Goal: Information Seeking & Learning: Learn about a topic

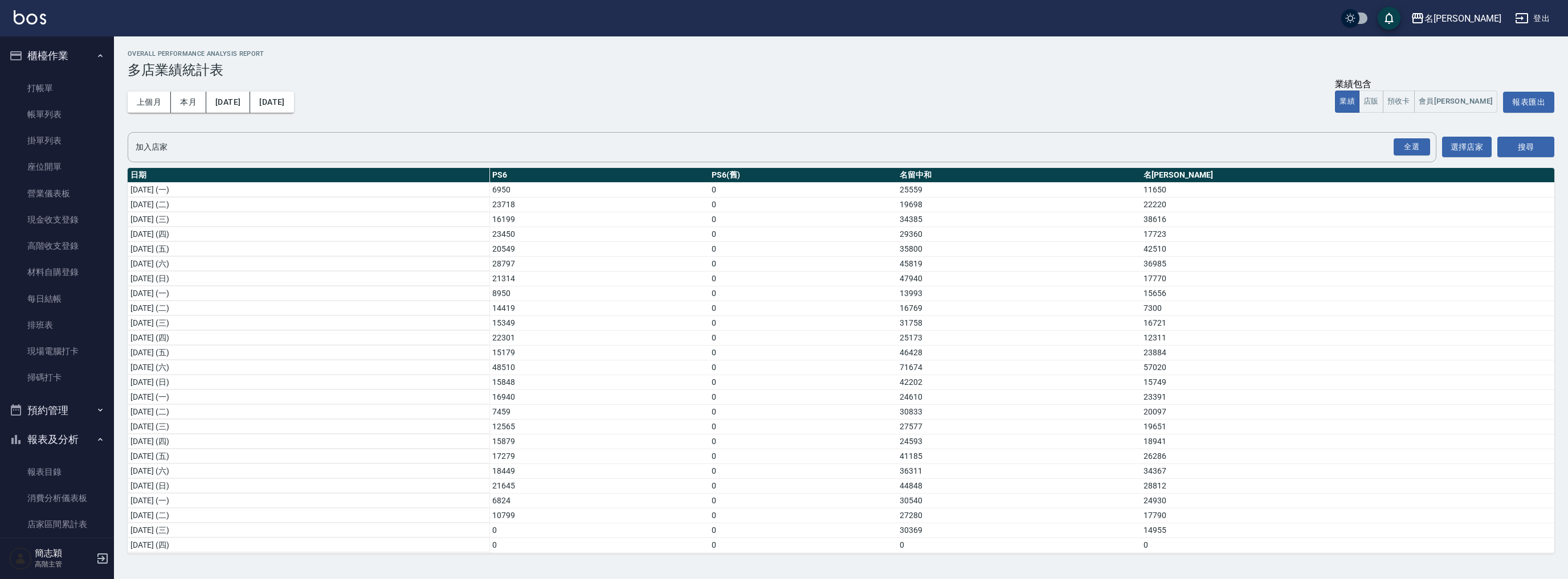
scroll to position [136, 0]
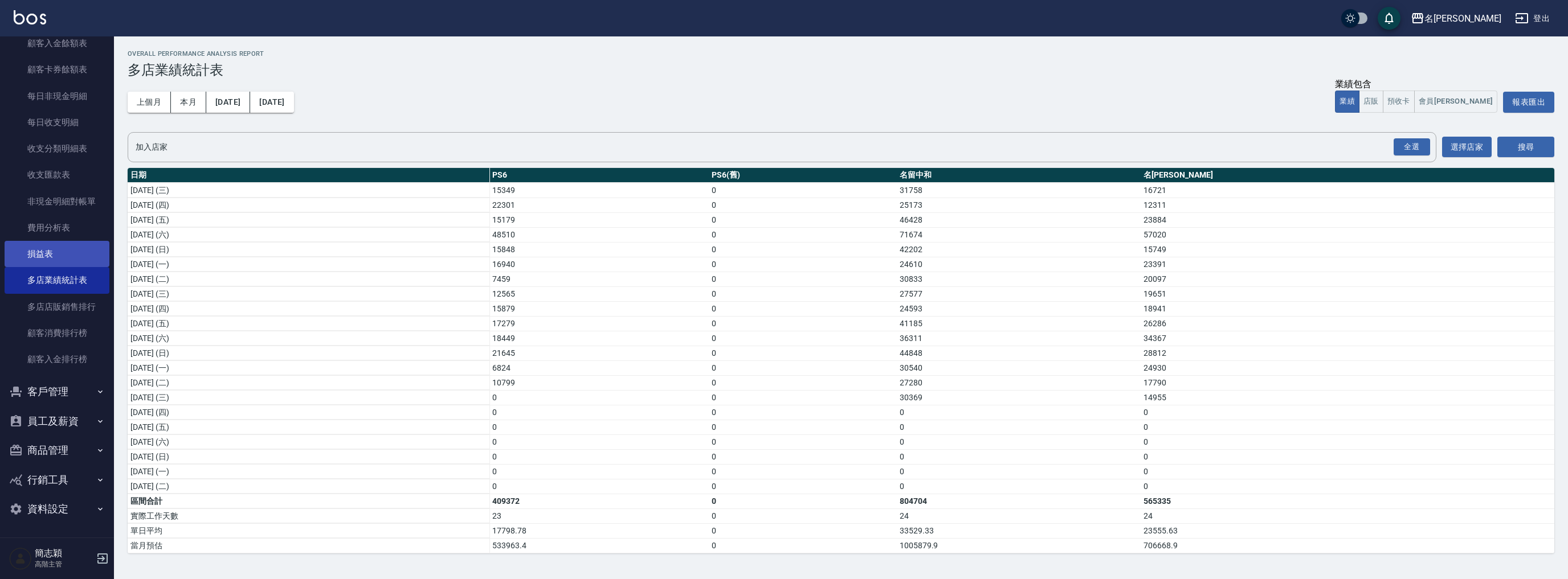
click at [64, 262] on link "損益表" at bounding box center [56, 254] width 105 height 26
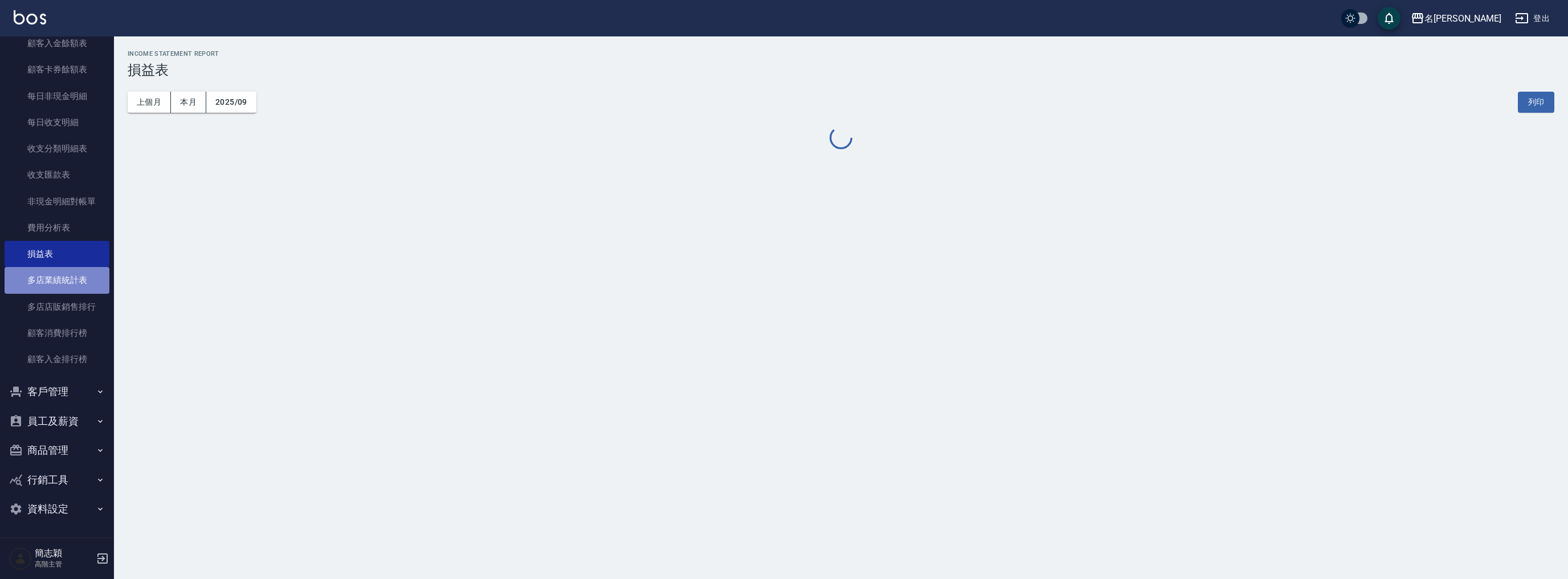
click at [68, 279] on link "多店業績統計表" at bounding box center [56, 280] width 105 height 26
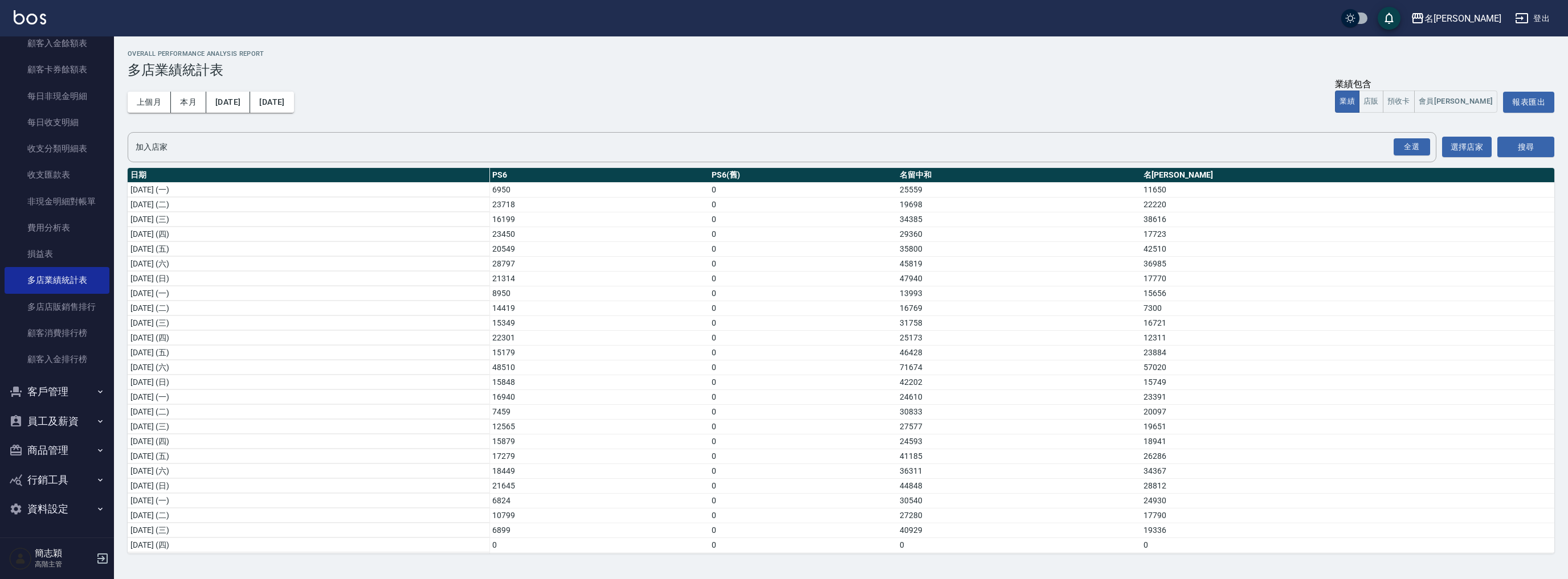
scroll to position [136, 0]
click at [1489, 11] on div "名[PERSON_NAME]" at bounding box center [1462, 18] width 77 height 14
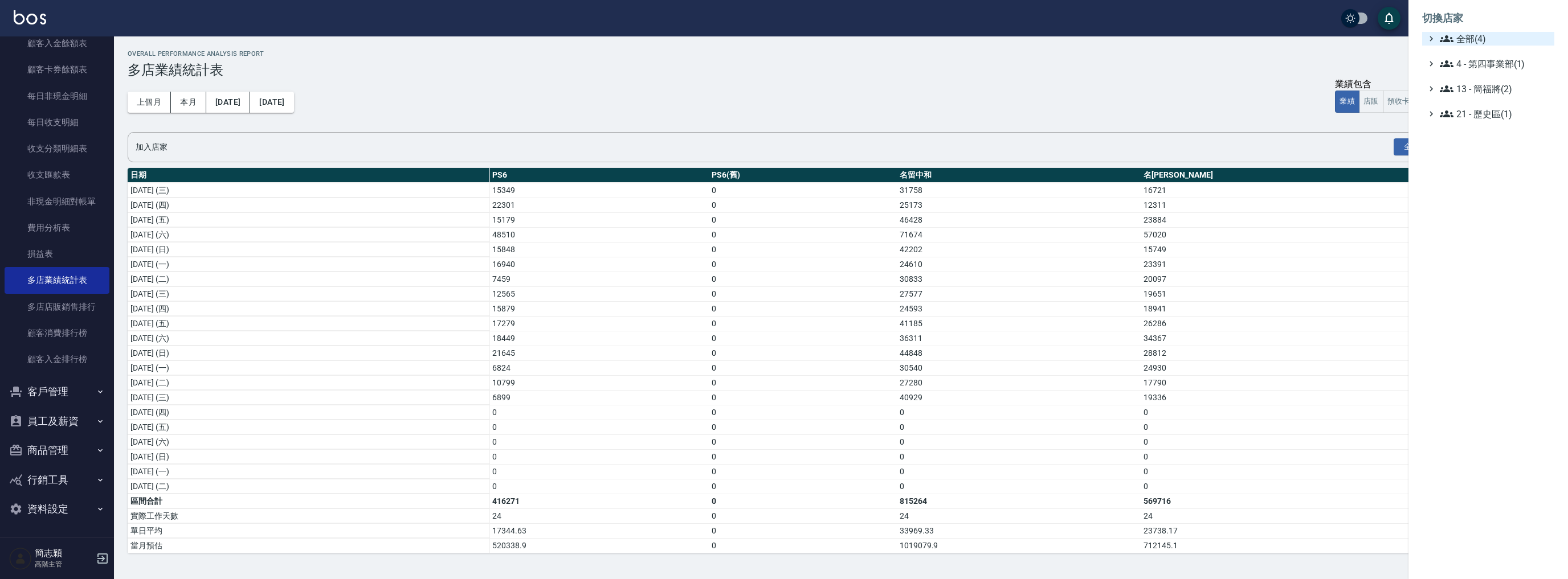
click at [1473, 34] on span "全部(4)" at bounding box center [1494, 39] width 110 height 14
click at [1475, 57] on span "PS6" at bounding box center [1494, 53] width 112 height 14
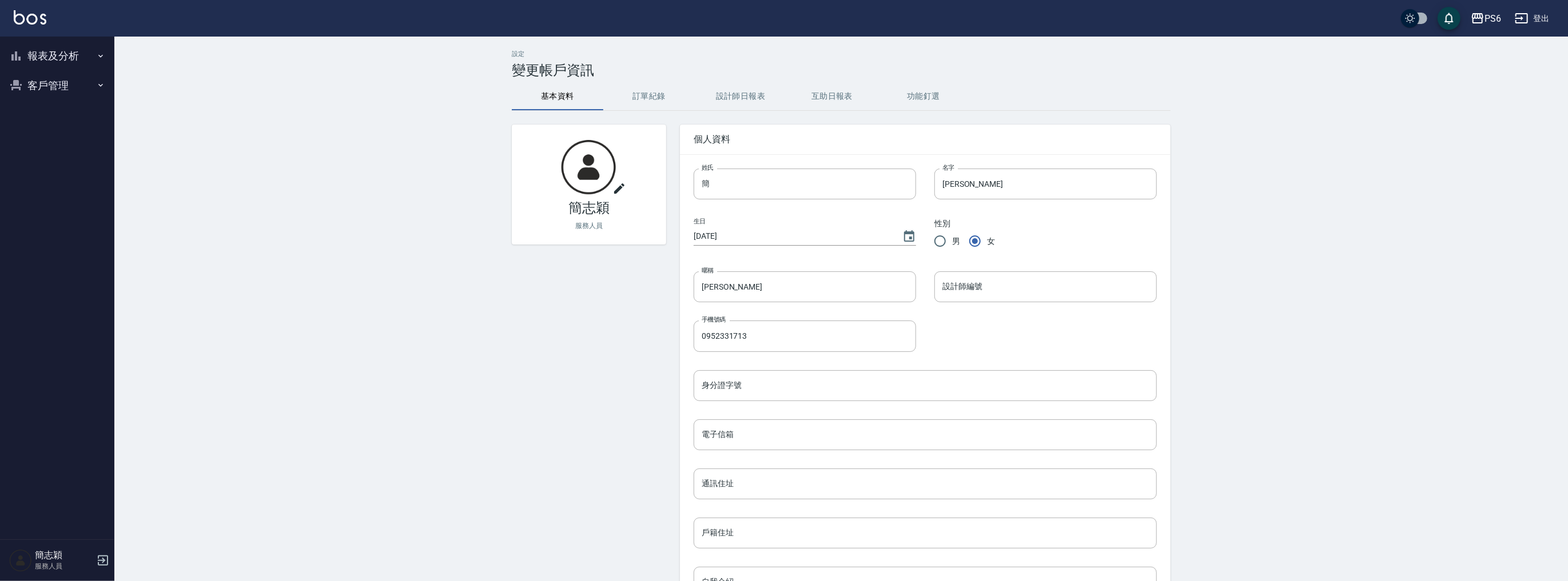
click at [63, 50] on button "報表及分析" at bounding box center [56, 56] width 105 height 30
click at [76, 252] on link "設計師日報表" at bounding box center [56, 247] width 105 height 26
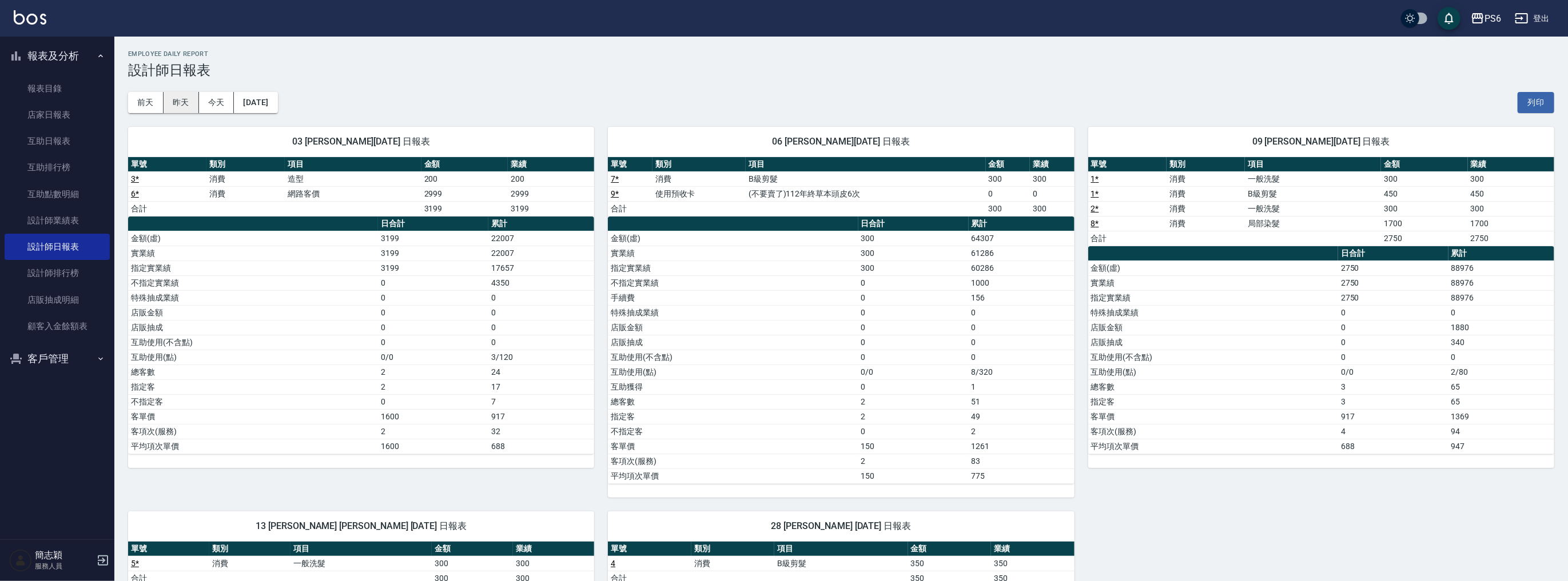
click at [180, 95] on button "昨天" at bounding box center [181, 102] width 36 height 21
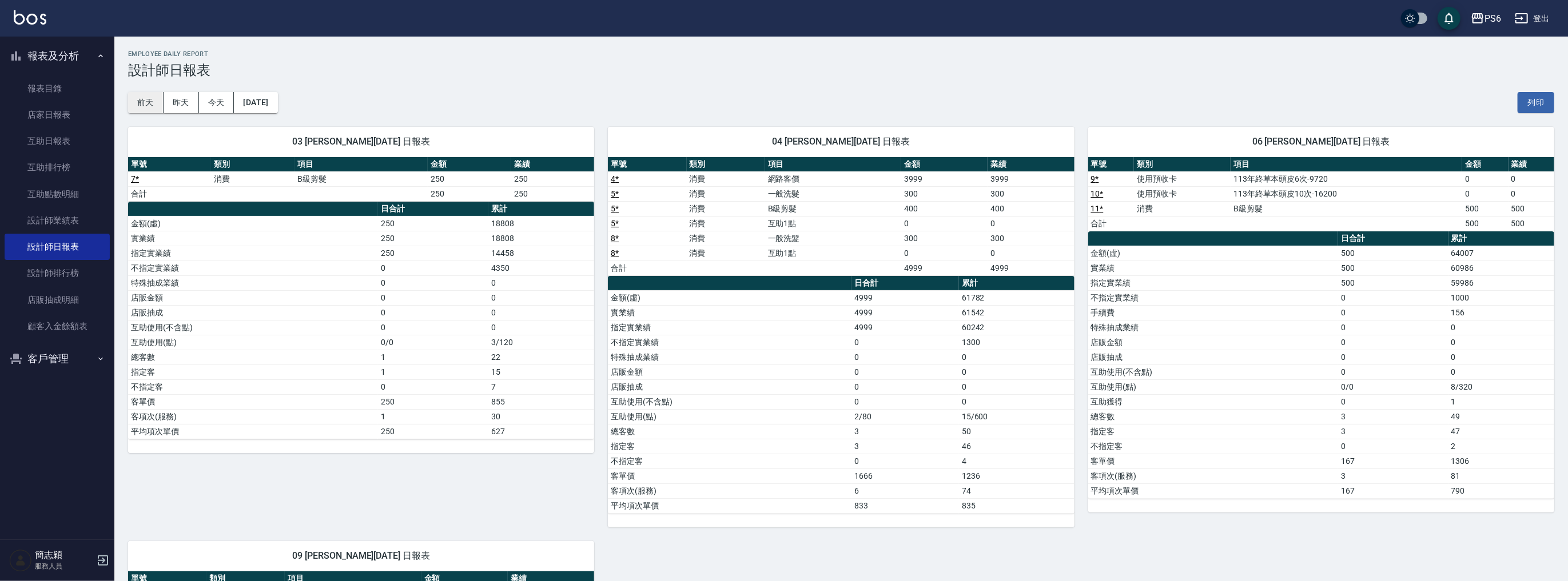
click at [156, 104] on button "前天" at bounding box center [145, 102] width 36 height 21
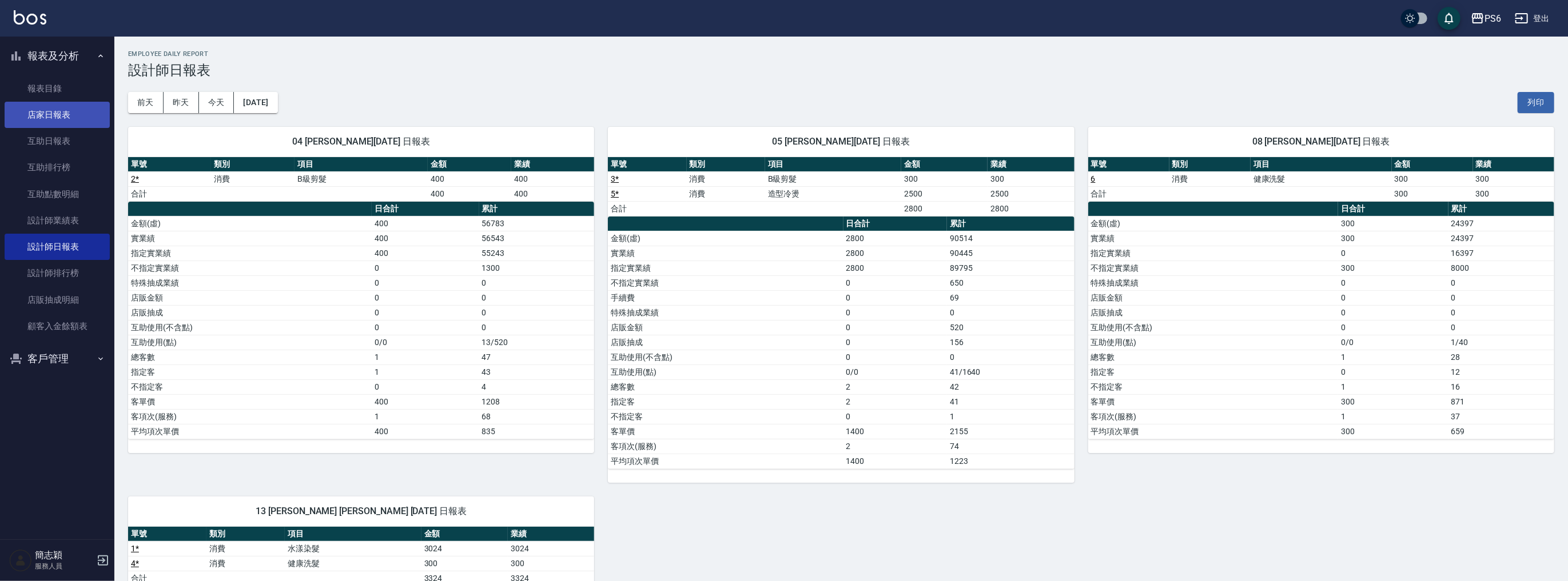
click at [69, 122] on link "店家日報表" at bounding box center [56, 115] width 105 height 26
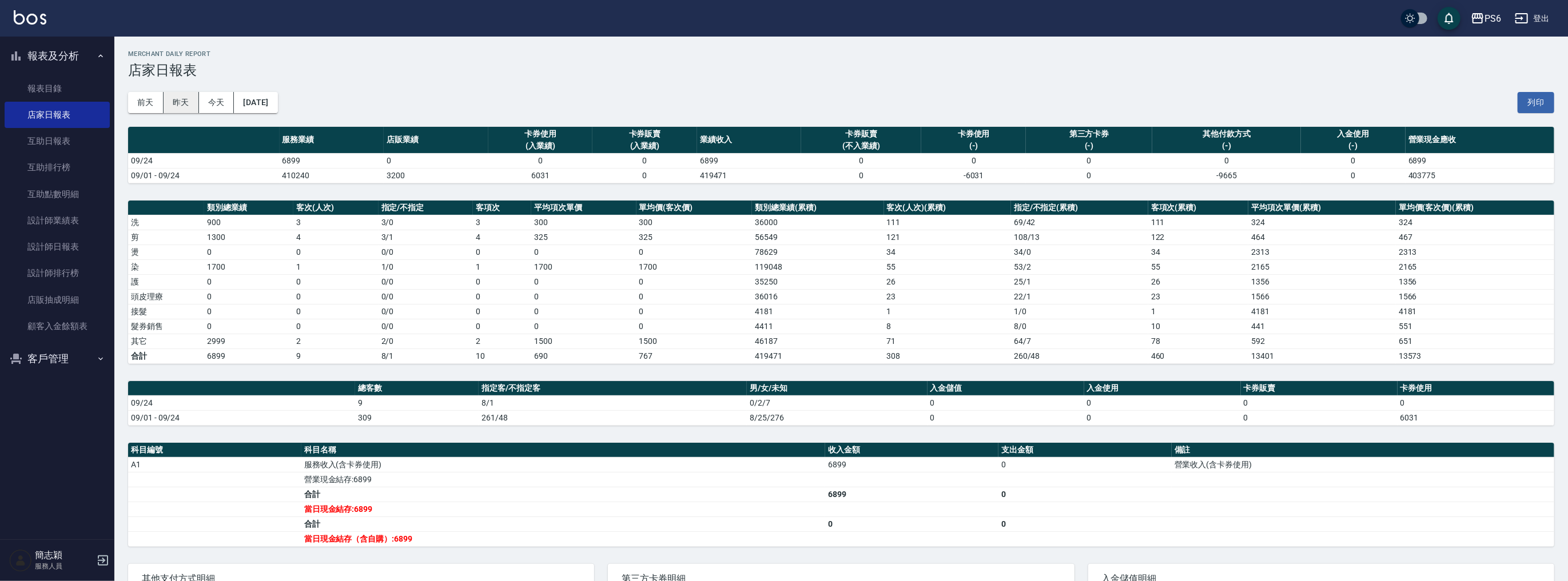
click at [178, 102] on button "昨天" at bounding box center [181, 102] width 36 height 21
click at [139, 102] on button "前天" at bounding box center [145, 102] width 36 height 21
click at [1487, 14] on div "PS6" at bounding box center [1492, 18] width 17 height 14
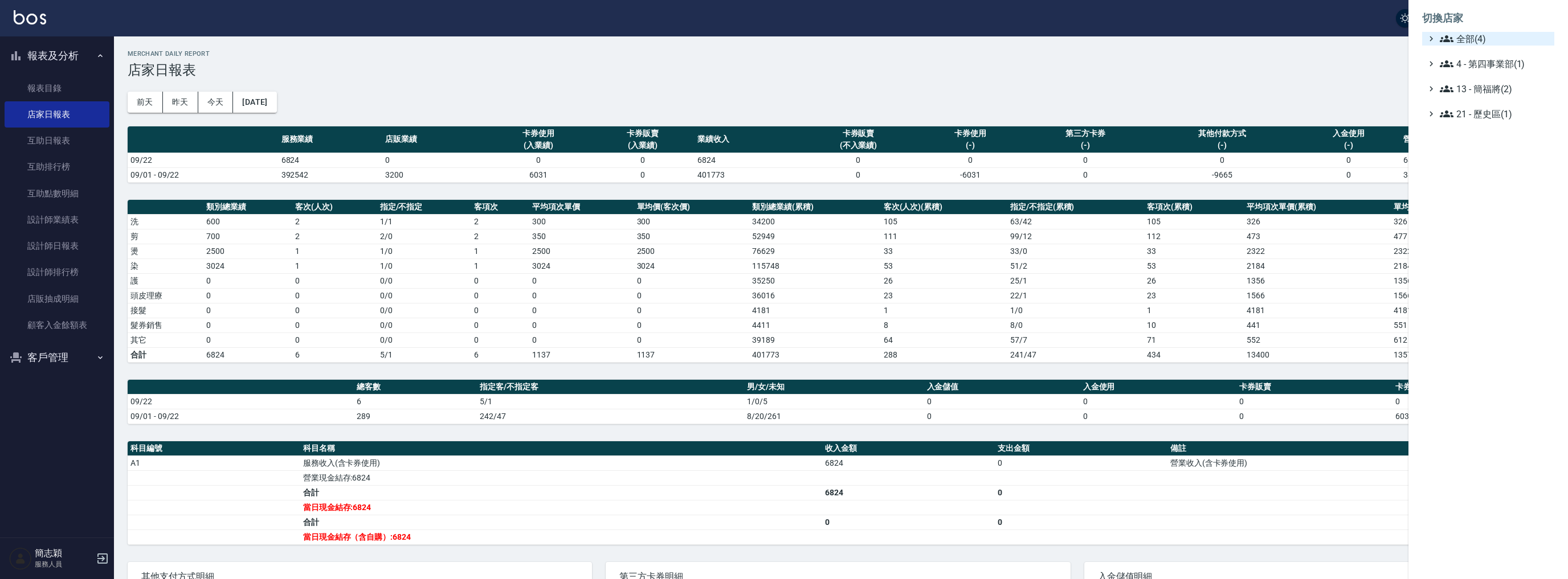
click at [1465, 39] on span "全部(4)" at bounding box center [1494, 39] width 110 height 14
click at [1481, 109] on span "名[PERSON_NAME]" at bounding box center [1494, 111] width 112 height 14
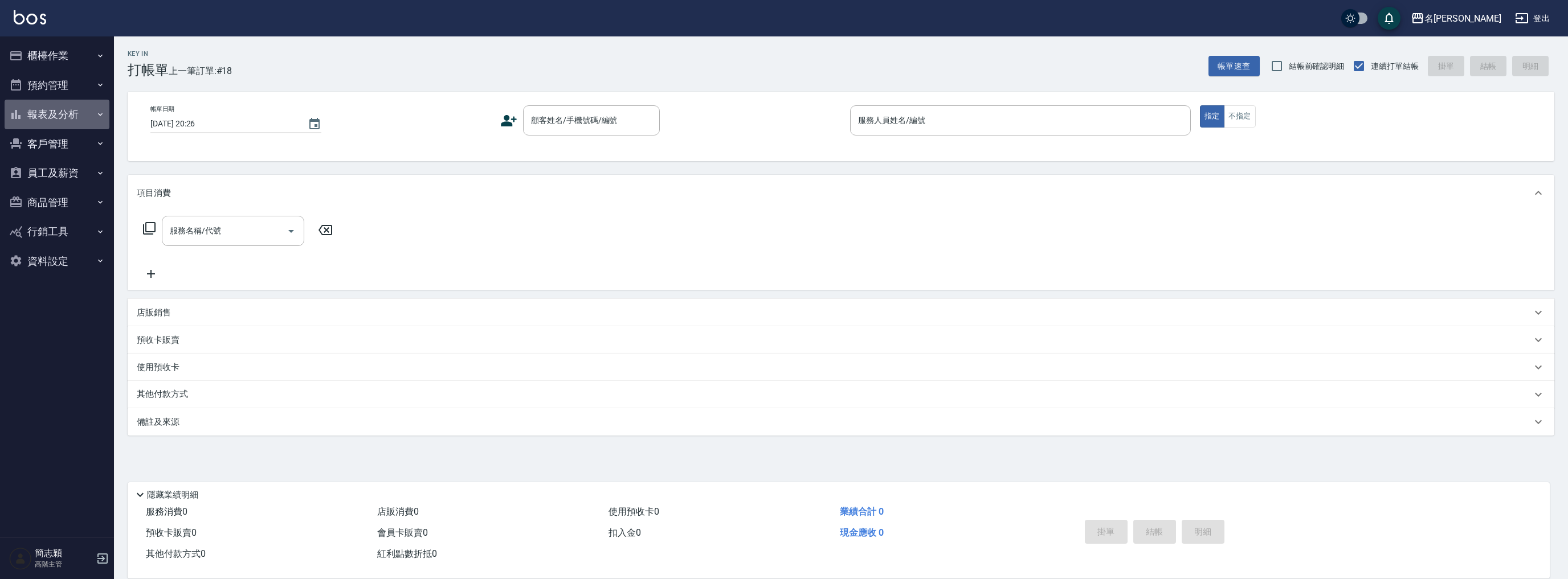
click at [62, 118] on button "報表及分析" at bounding box center [56, 114] width 105 height 29
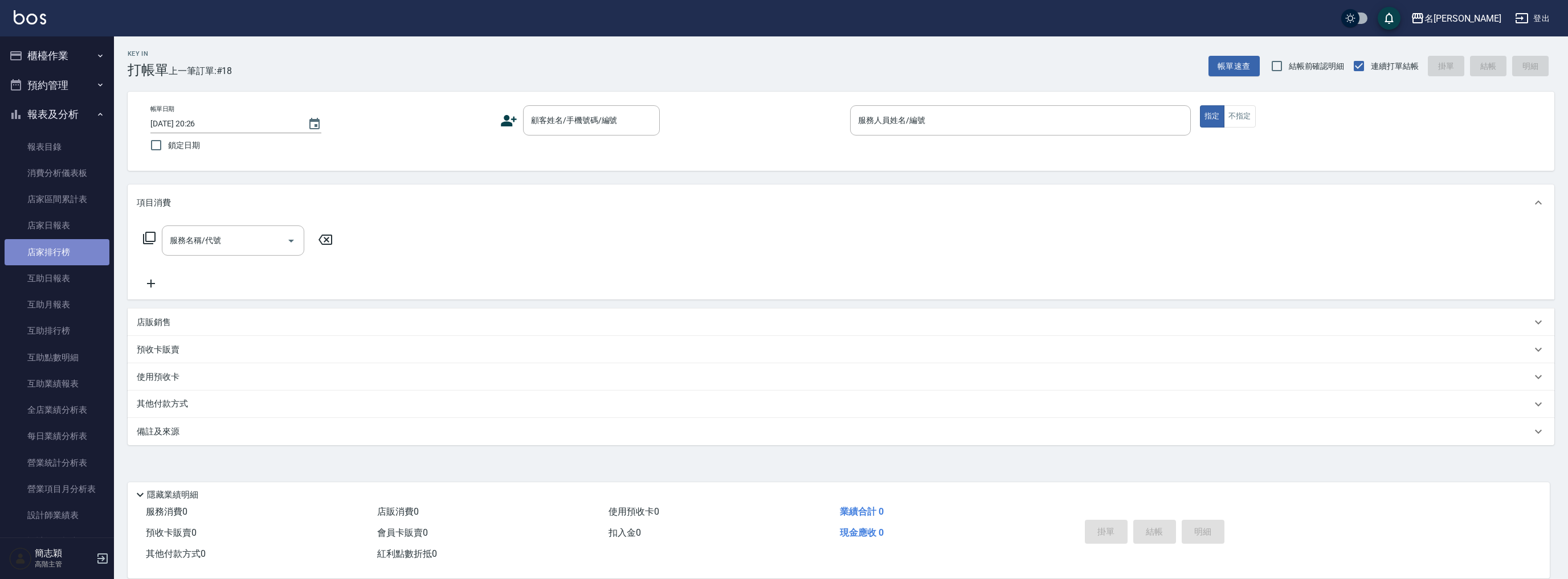
click at [71, 241] on link "店家排行榜" at bounding box center [56, 252] width 105 height 26
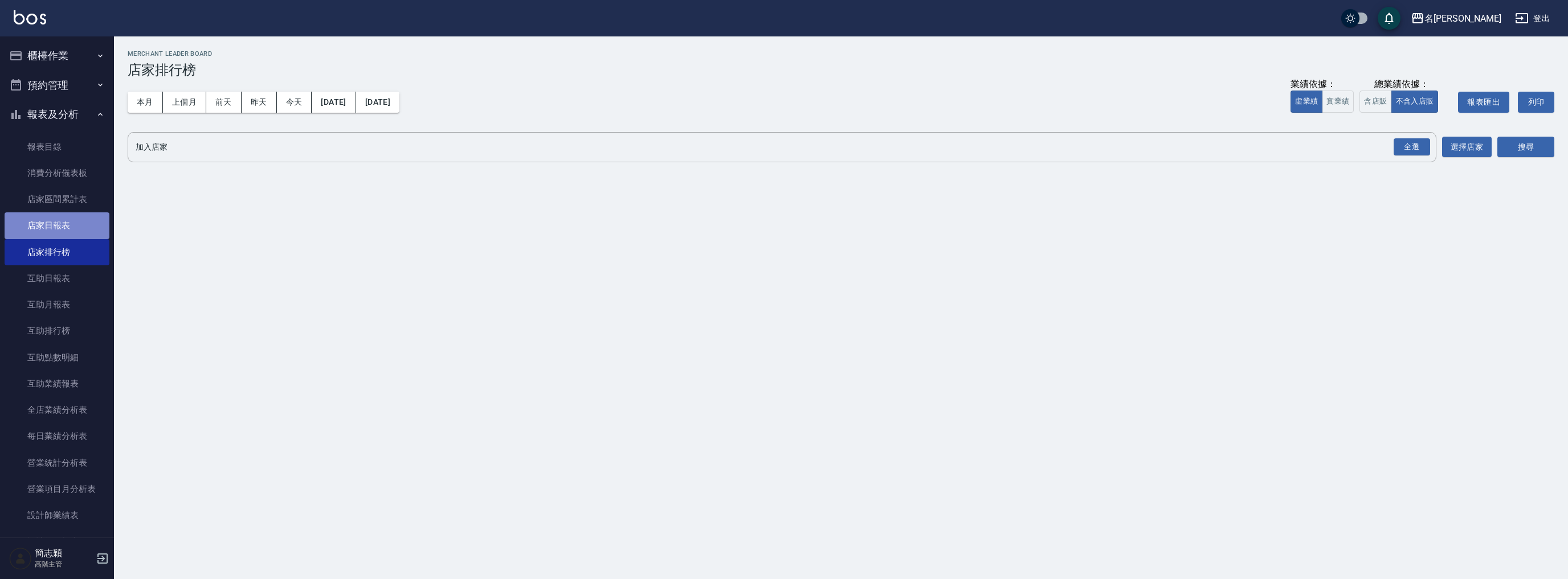
click at [71, 232] on link "店家日報表" at bounding box center [56, 225] width 105 height 26
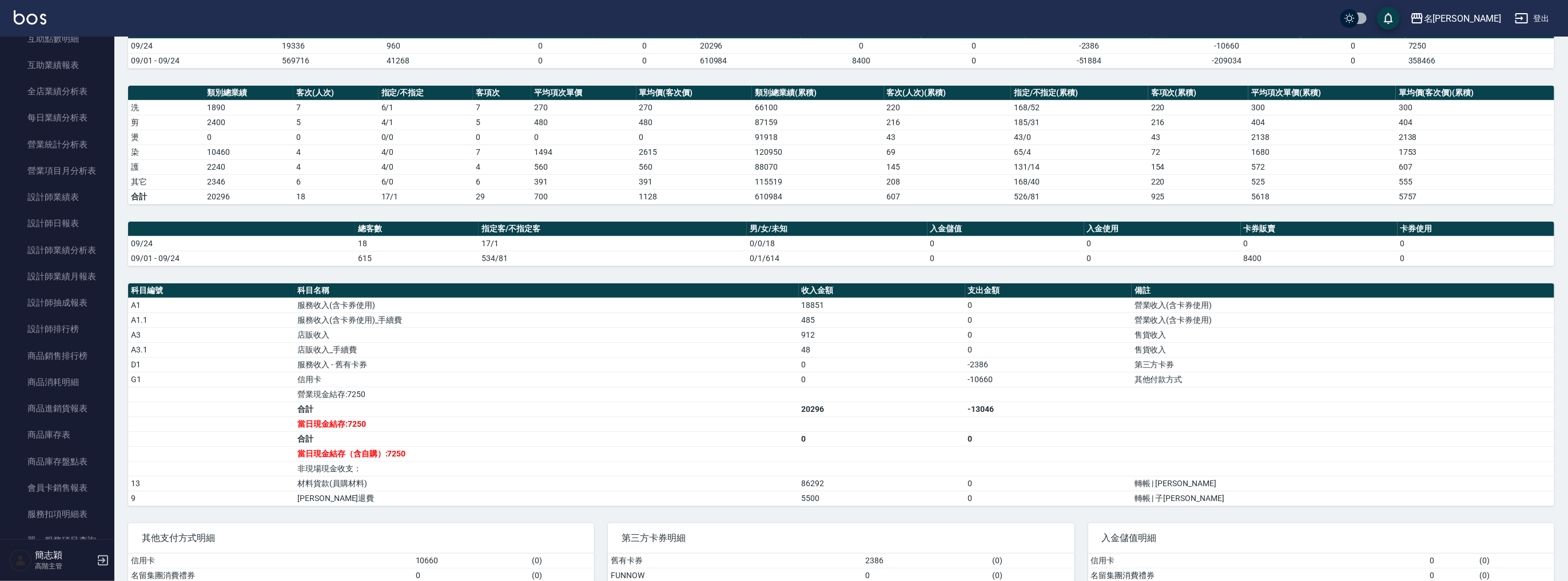
scroll to position [155, 0]
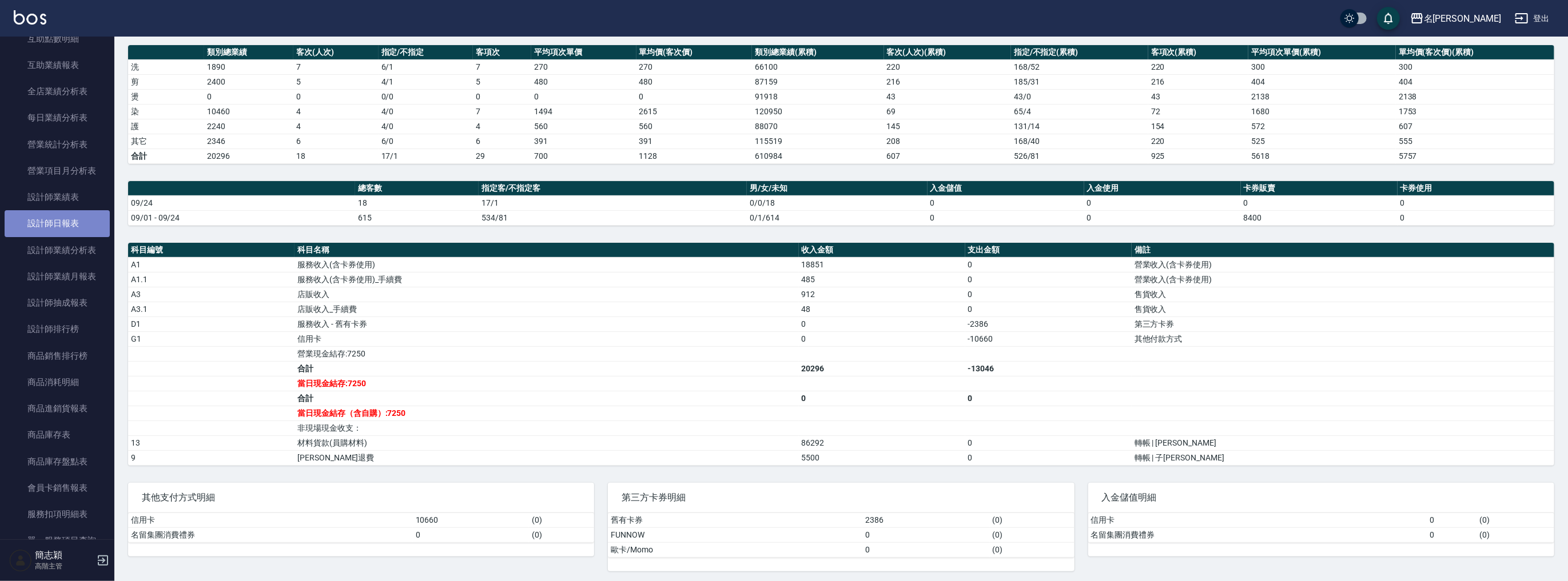
click at [63, 223] on link "設計師日報表" at bounding box center [56, 223] width 105 height 26
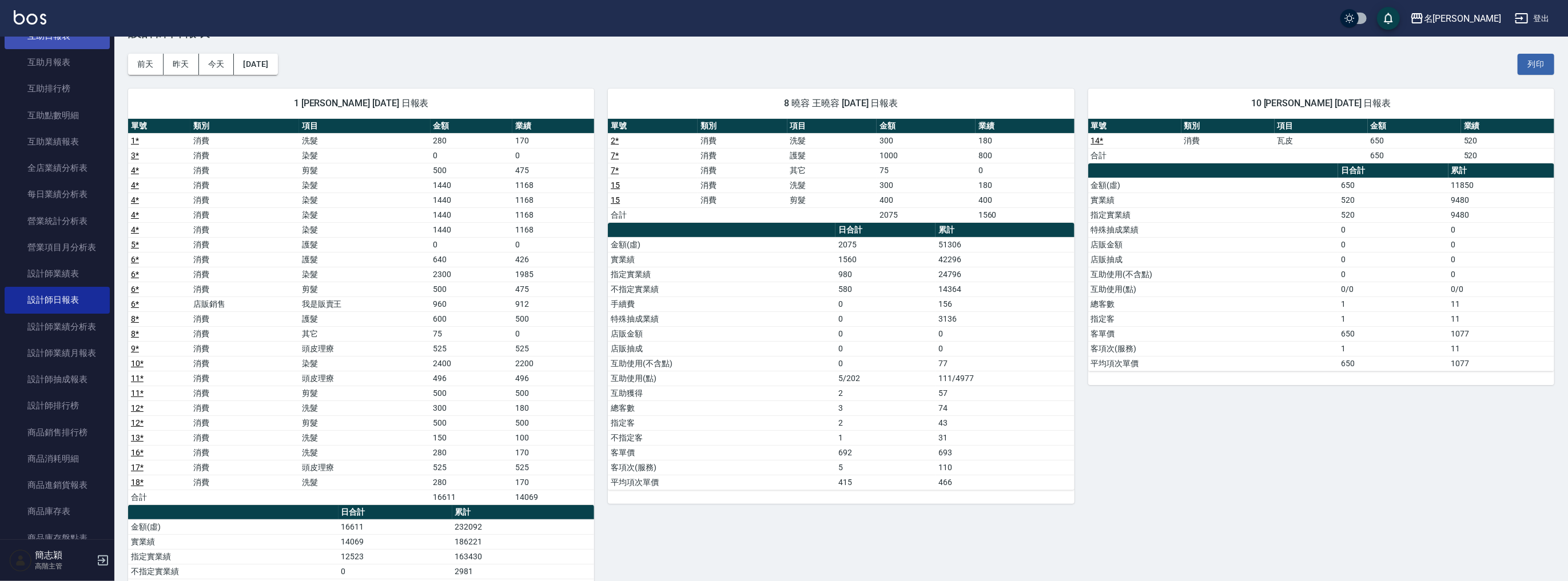
scroll to position [320, 0]
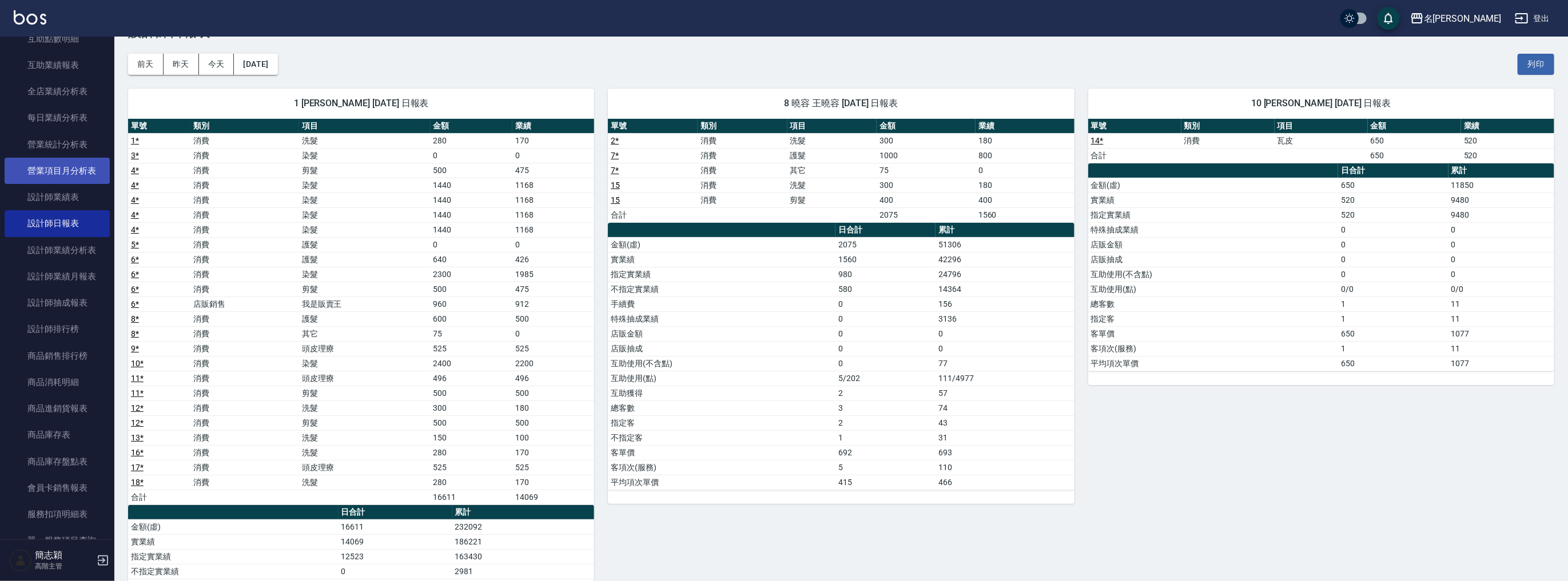
click at [83, 167] on link "營業項目月分析表" at bounding box center [56, 171] width 105 height 26
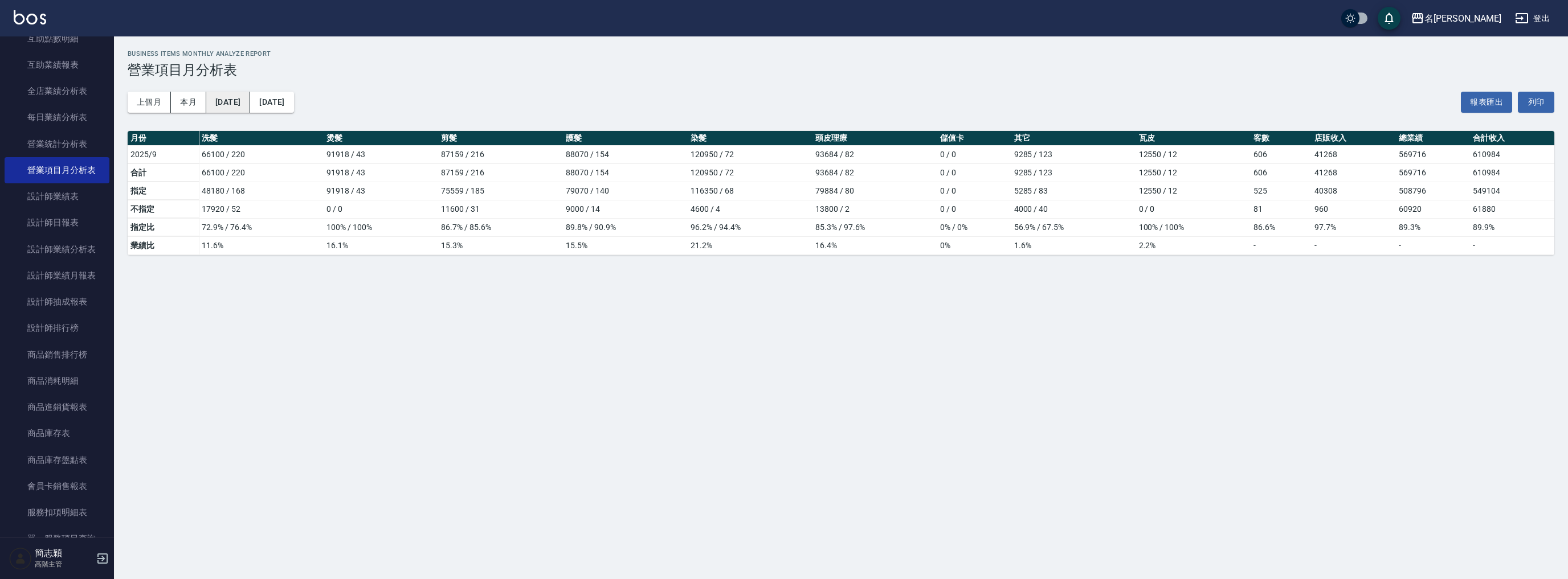
click at [244, 104] on button "[DATE]" at bounding box center [228, 102] width 44 height 21
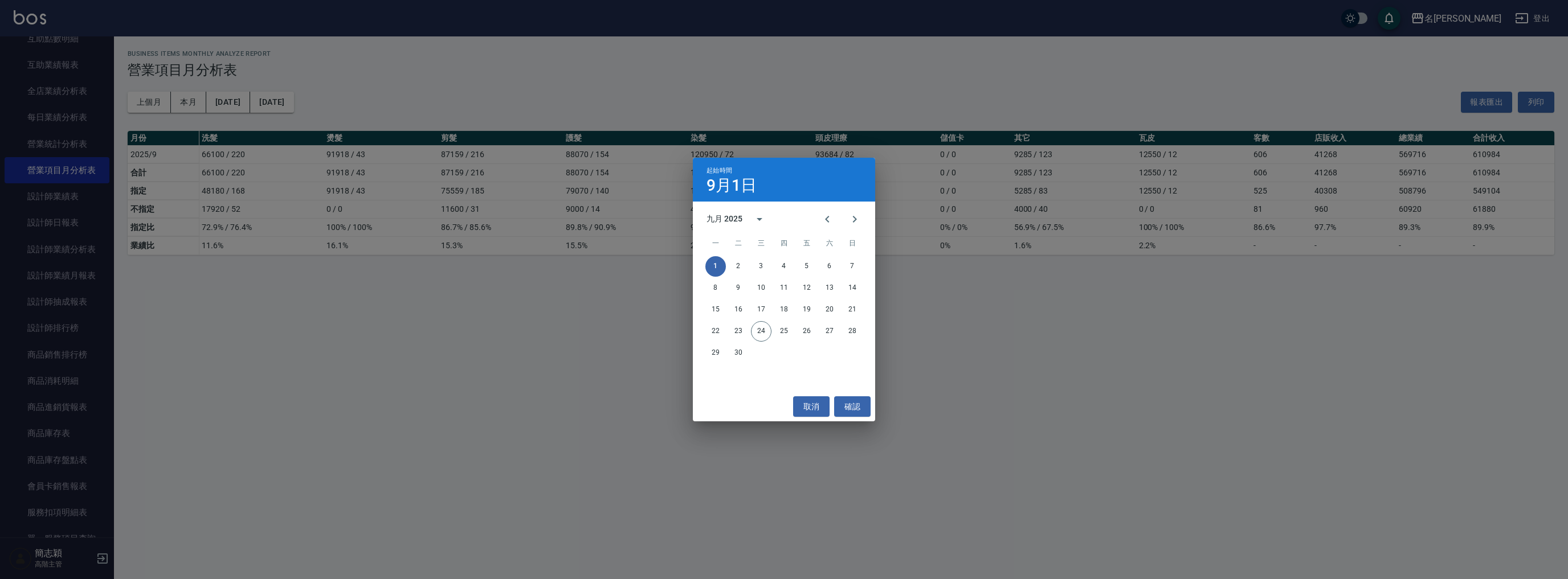
click at [732, 213] on div "九月 2025" at bounding box center [724, 219] width 35 height 12
click at [781, 311] on button "2024" at bounding box center [784, 312] width 41 height 21
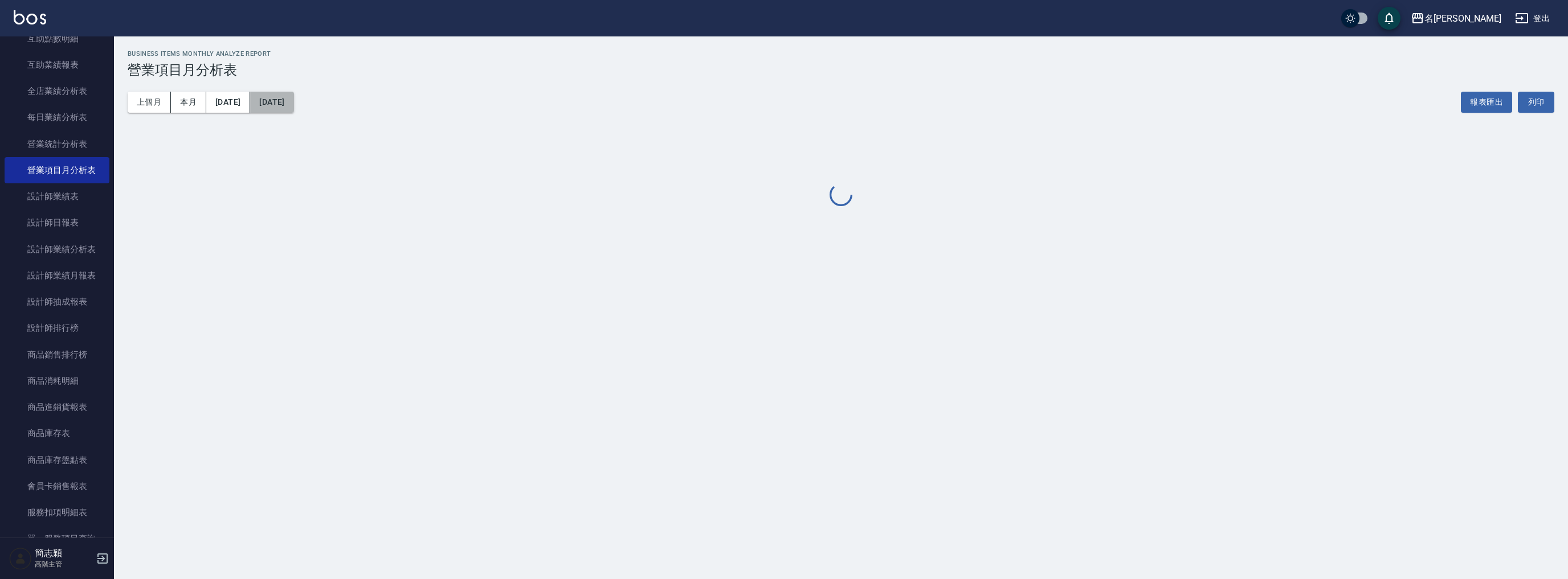
click at [294, 102] on button "[DATE]" at bounding box center [272, 102] width 43 height 21
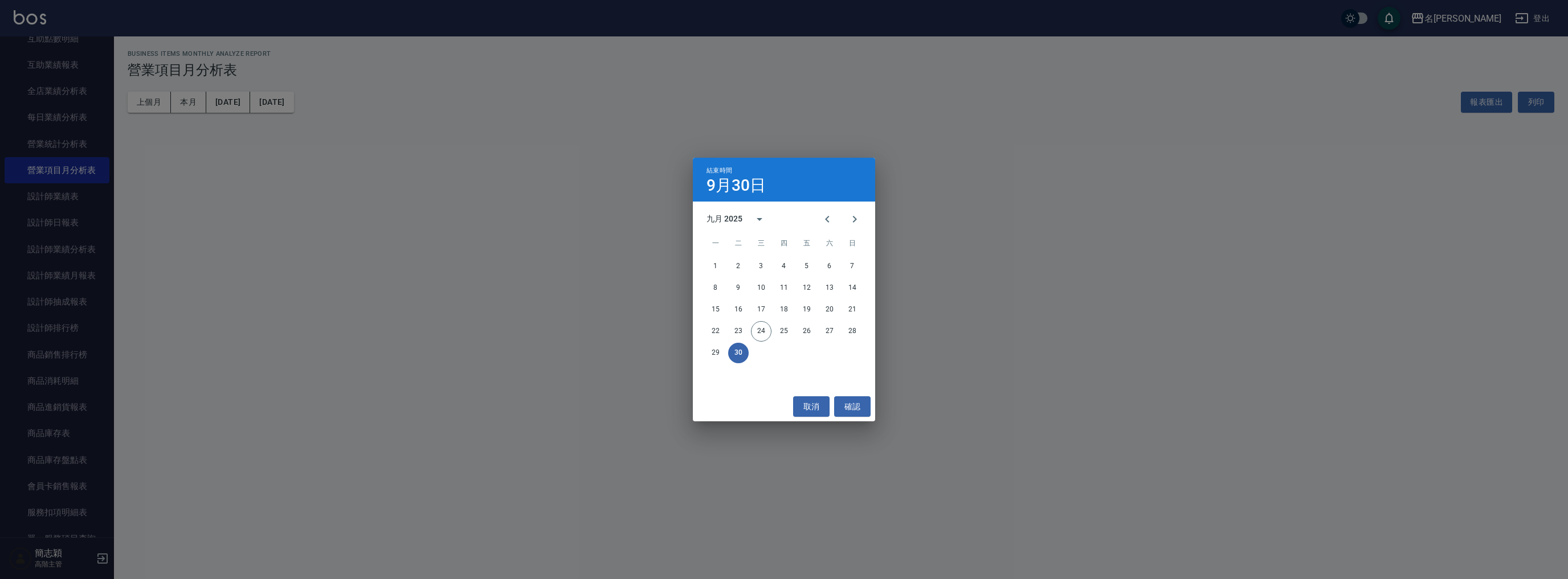
click at [722, 218] on div "九月 2025" at bounding box center [724, 219] width 35 height 12
click at [790, 311] on button "2024" at bounding box center [784, 312] width 41 height 21
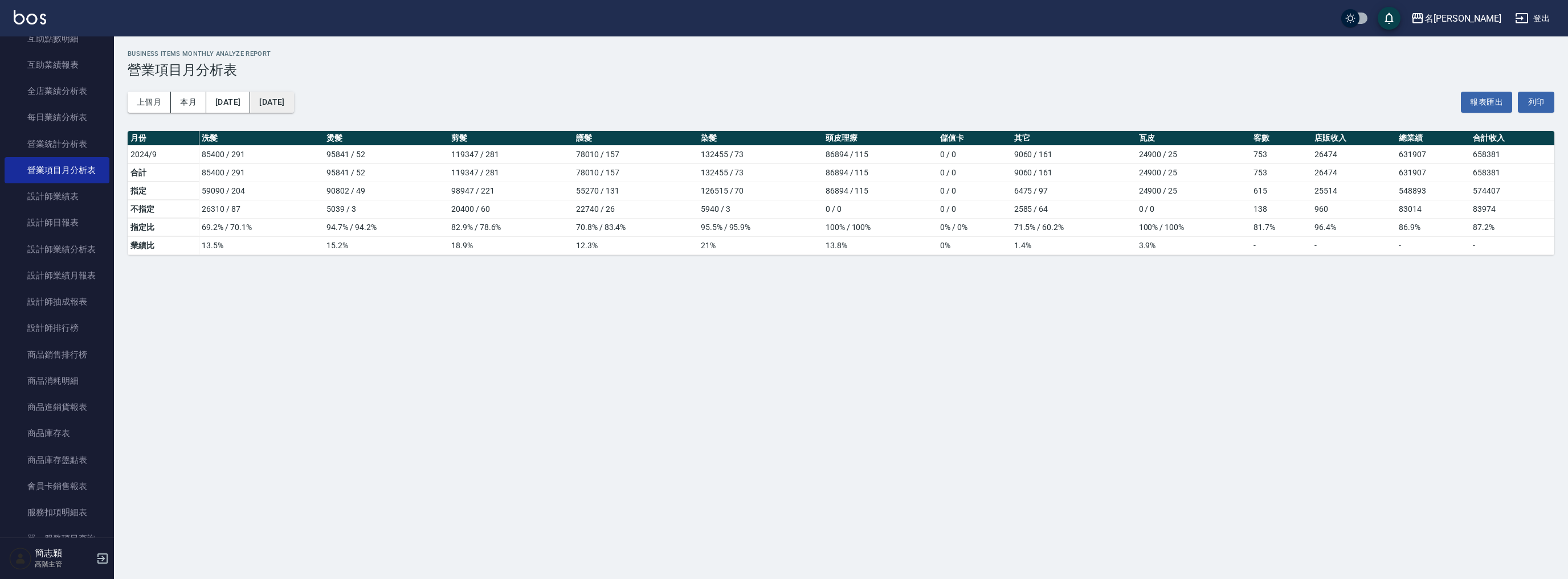
click at [294, 102] on button "2024/09/30" at bounding box center [272, 102] width 43 height 21
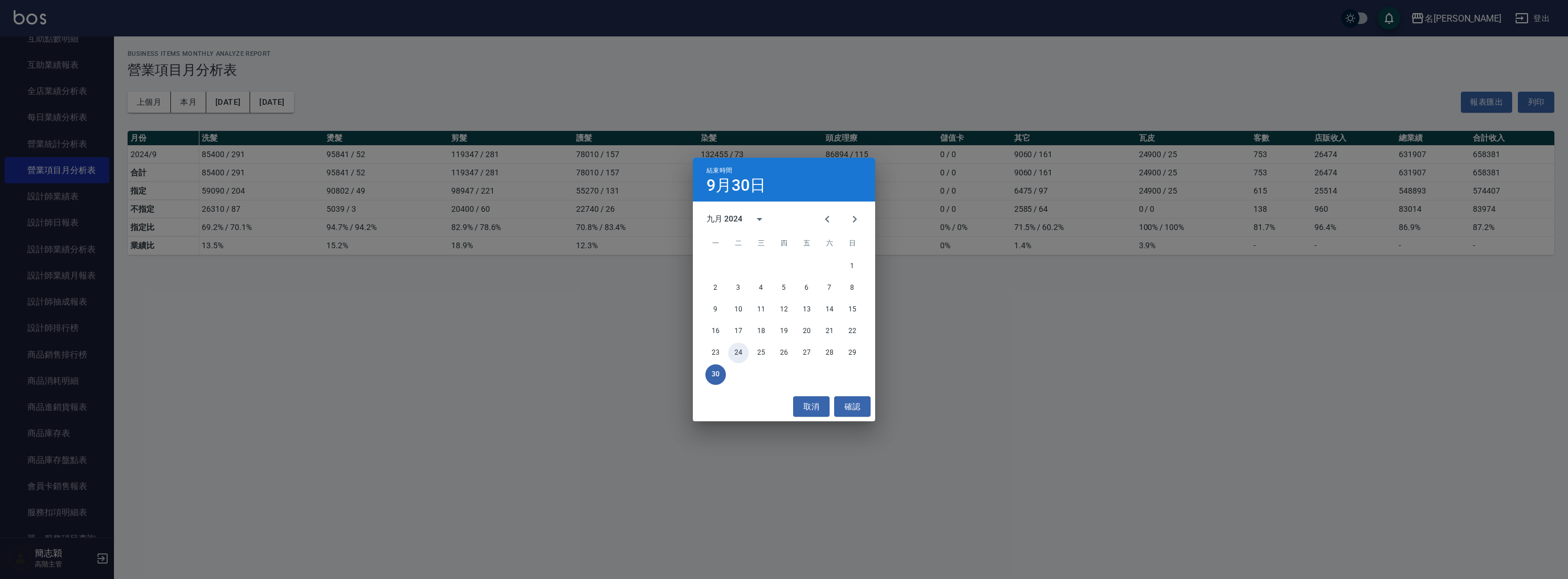
click at [734, 351] on button "24" at bounding box center [739, 353] width 21 height 21
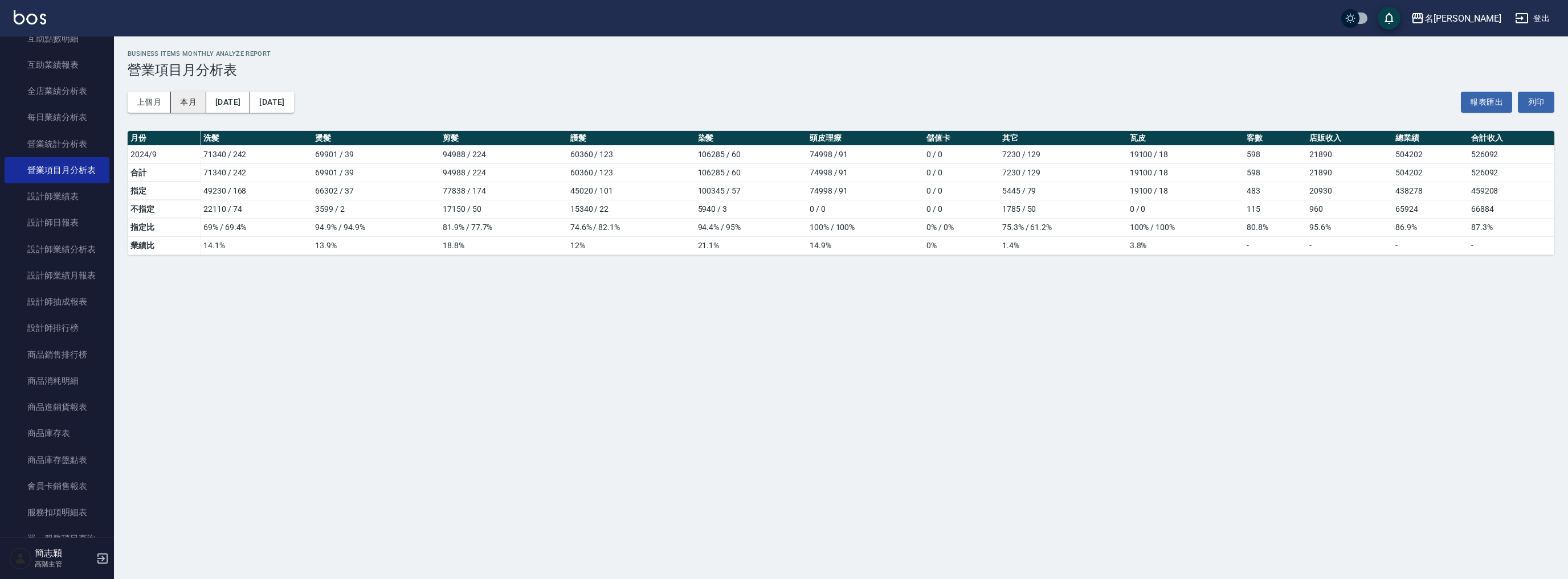
click at [185, 100] on button "本月" at bounding box center [188, 102] width 35 height 21
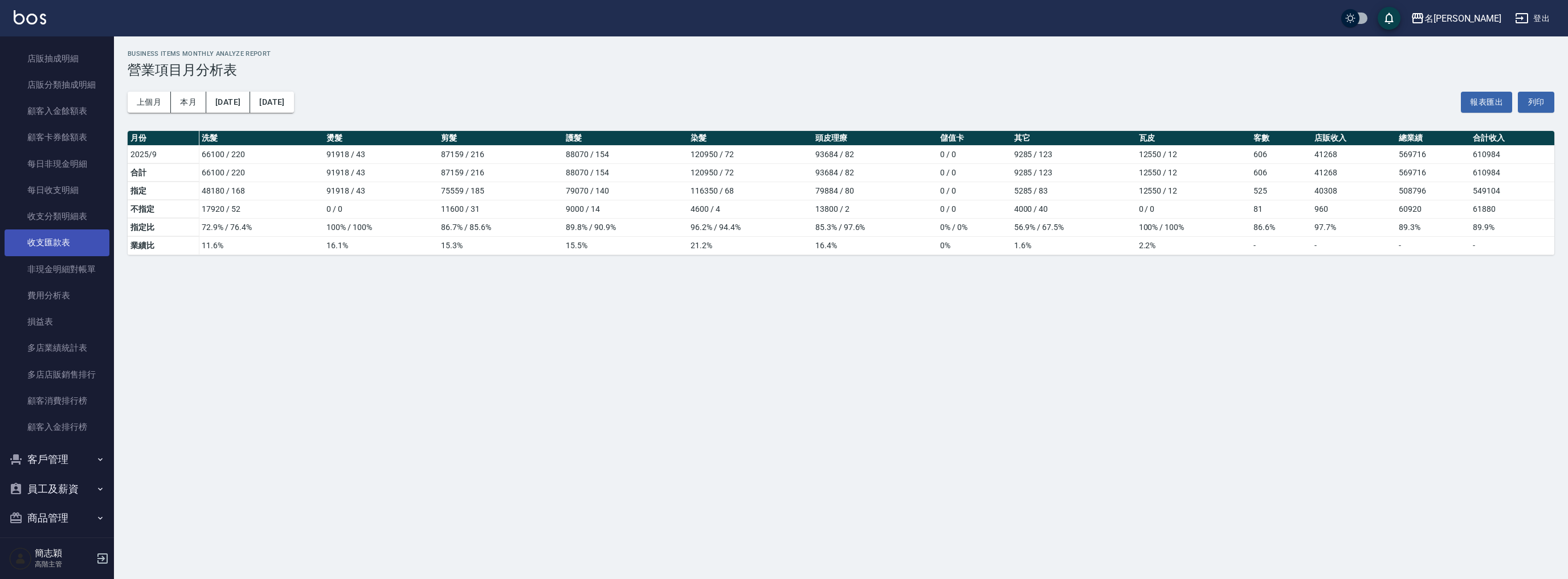
scroll to position [787, 0]
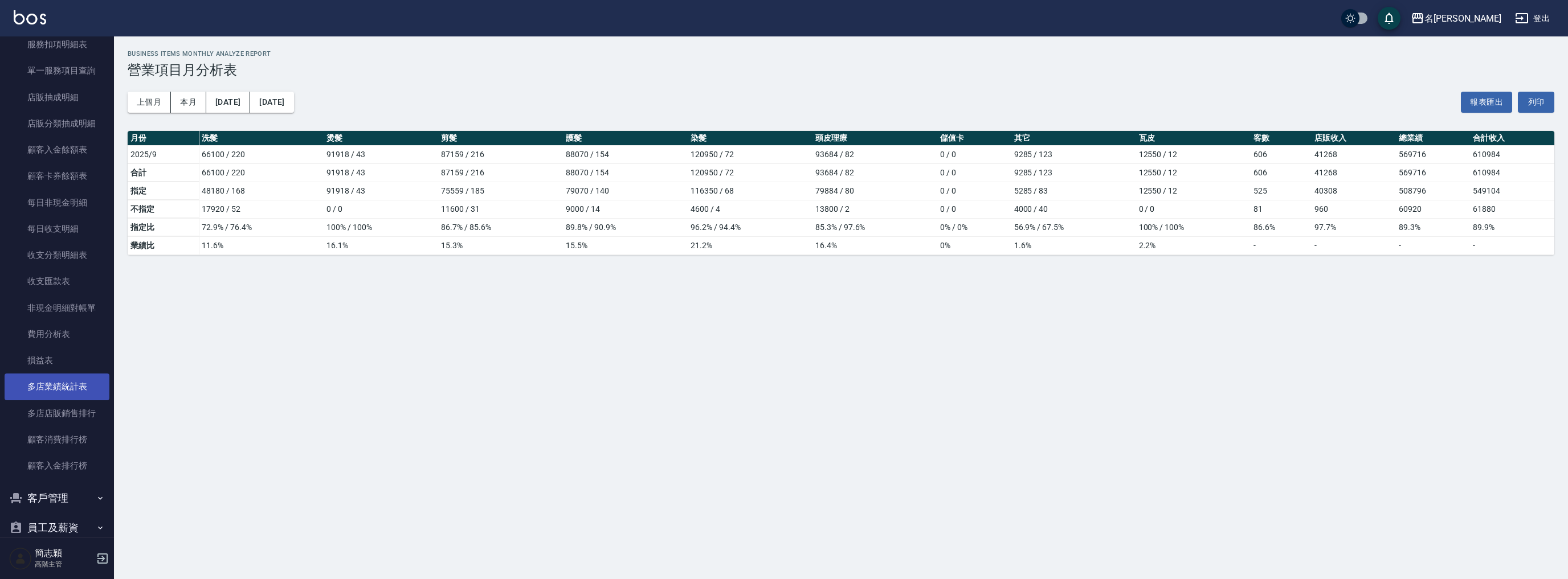
click at [73, 381] on link "多店業績統計表" at bounding box center [56, 387] width 105 height 26
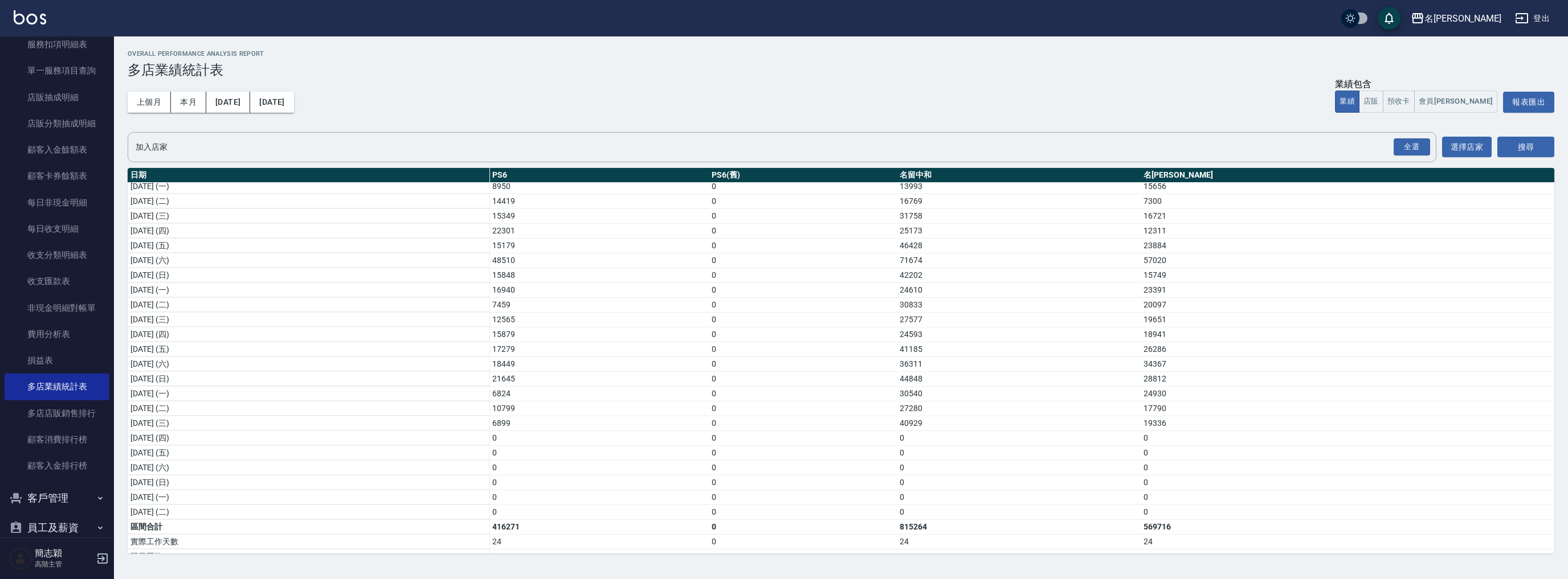
scroll to position [136, 0]
click at [1484, 21] on div "名[PERSON_NAME]" at bounding box center [1462, 18] width 77 height 14
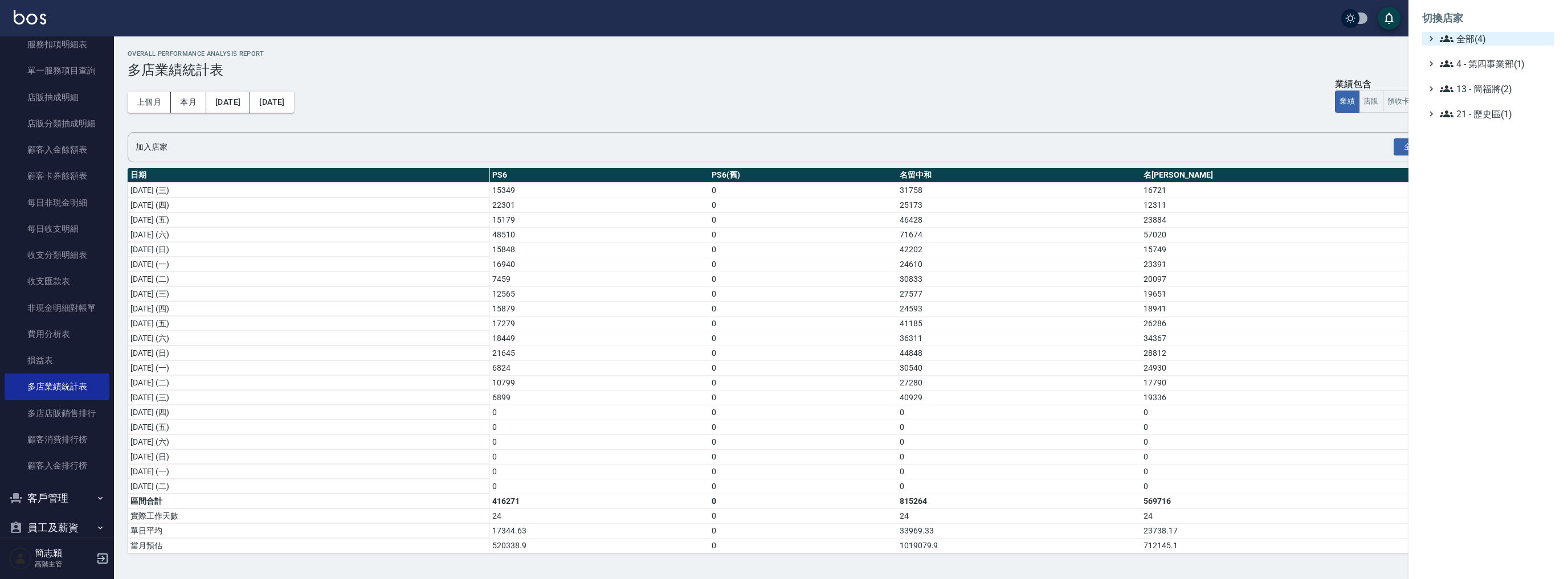
click at [1474, 34] on span "全部(4)" at bounding box center [1494, 39] width 110 height 14
click at [1468, 89] on span "名留中和" at bounding box center [1494, 91] width 112 height 14
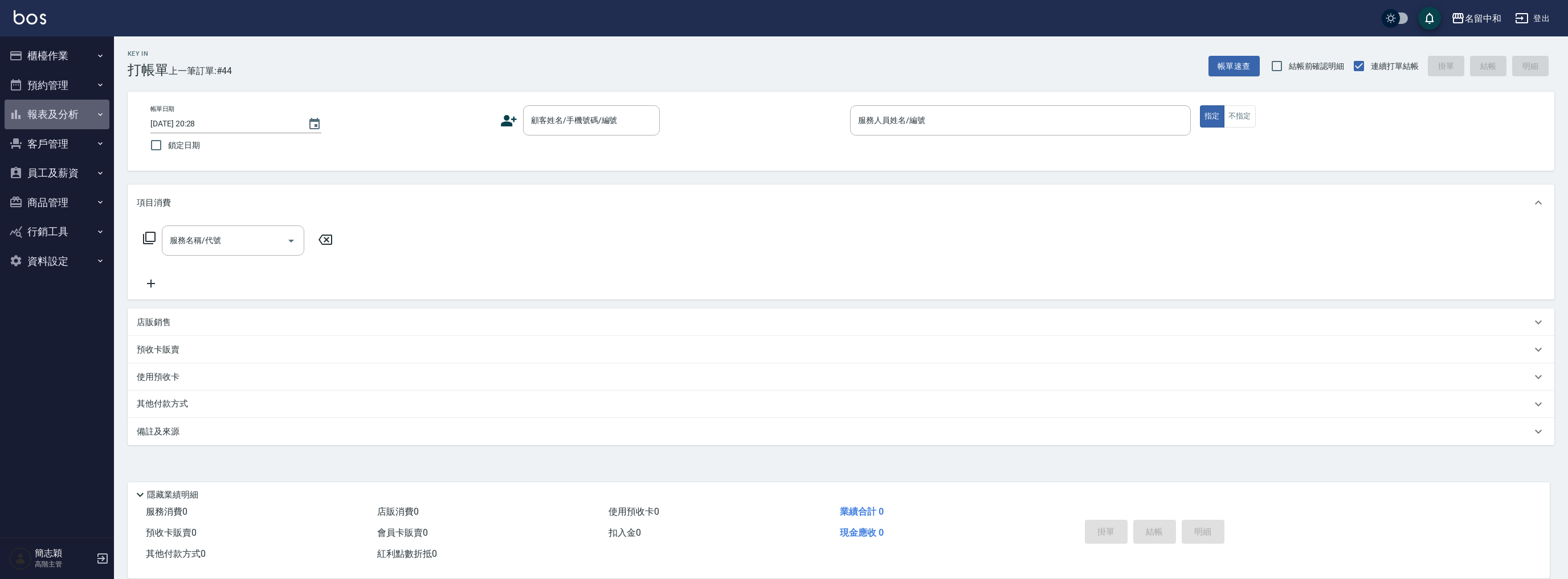
click at [64, 116] on button "報表及分析" at bounding box center [56, 114] width 105 height 29
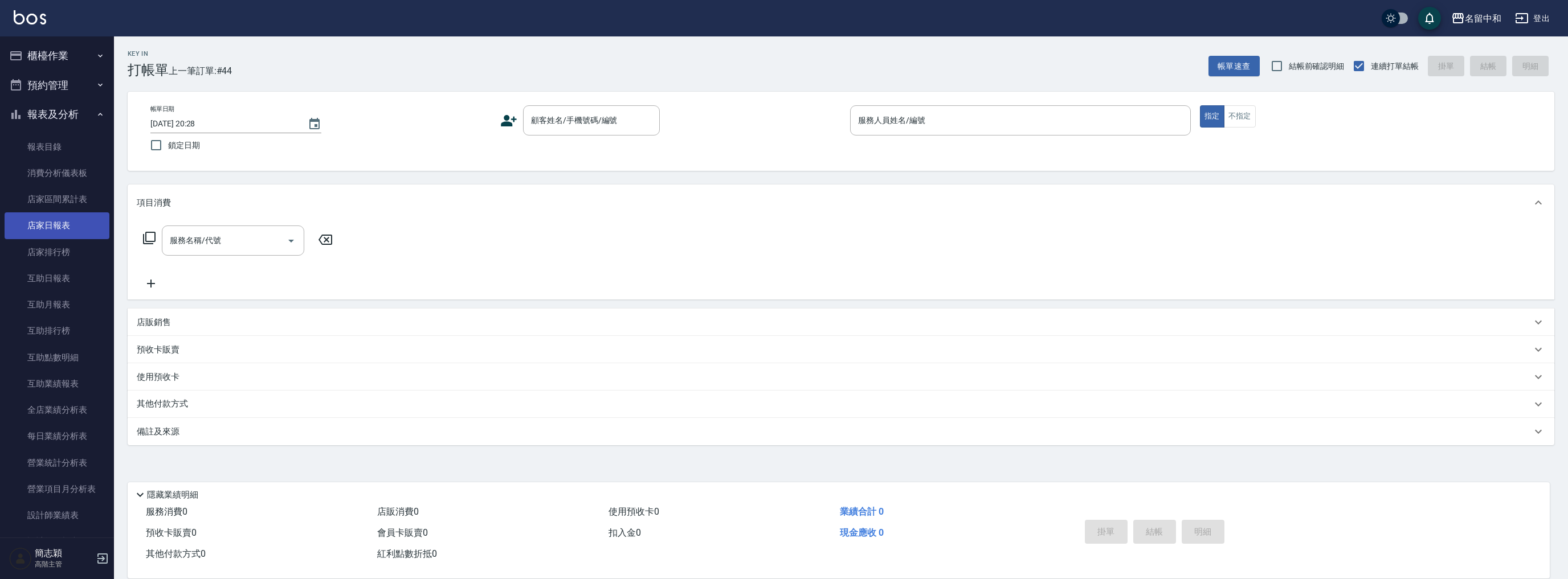
click at [67, 222] on link "店家日報表" at bounding box center [56, 225] width 105 height 26
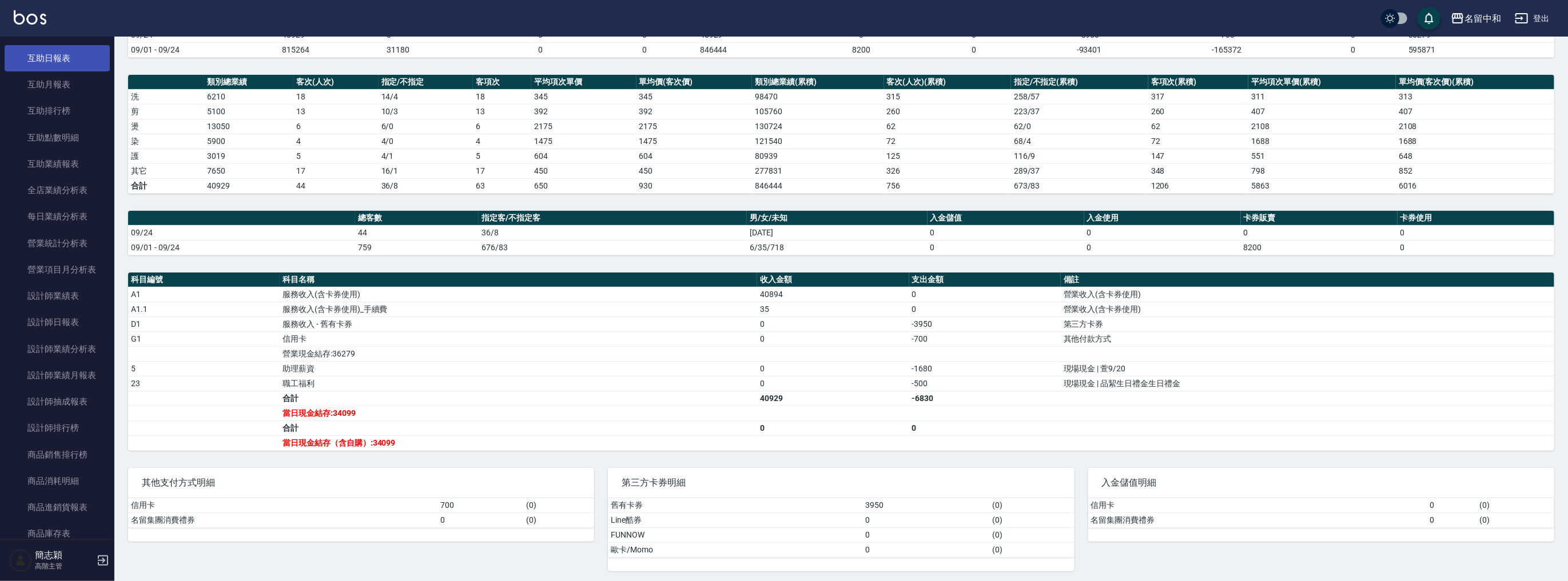
scroll to position [320, 0]
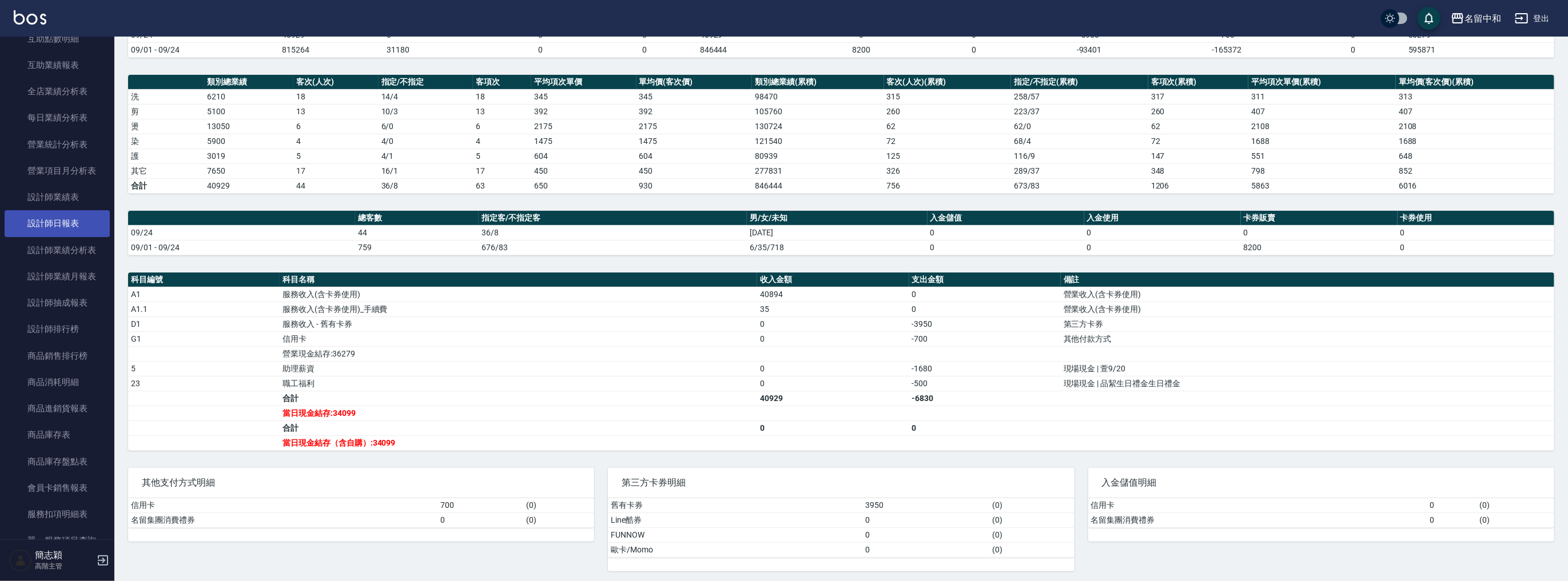
click at [71, 217] on link "設計師日報表" at bounding box center [56, 223] width 105 height 26
